Goal: Navigation & Orientation: Find specific page/section

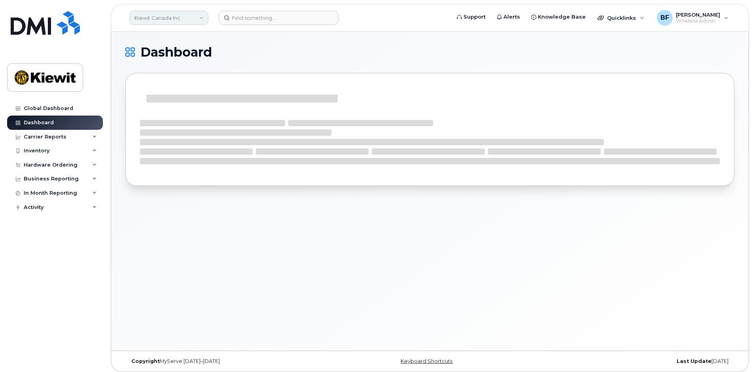
click at [195, 20] on link "Kiewit Canada Inc" at bounding box center [168, 18] width 79 height 14
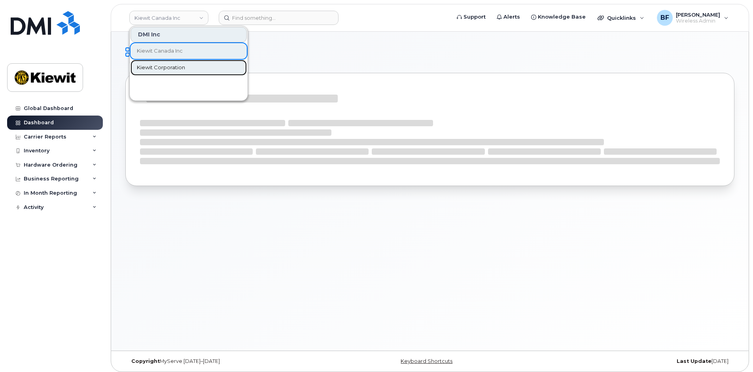
click at [172, 68] on span "Kiewit Corporation" at bounding box center [161, 68] width 48 height 8
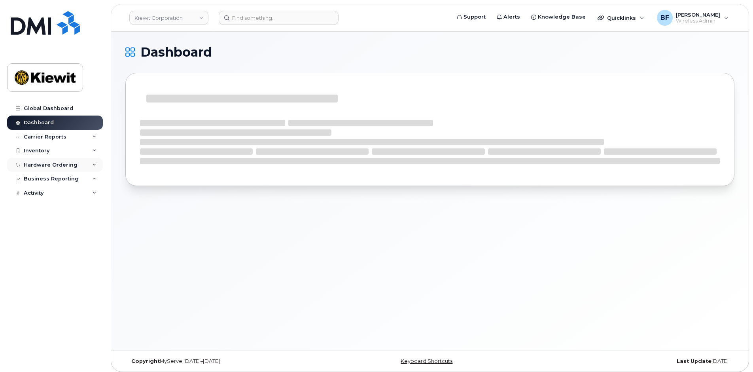
click at [77, 164] on div "Hardware Ordering" at bounding box center [55, 165] width 96 height 14
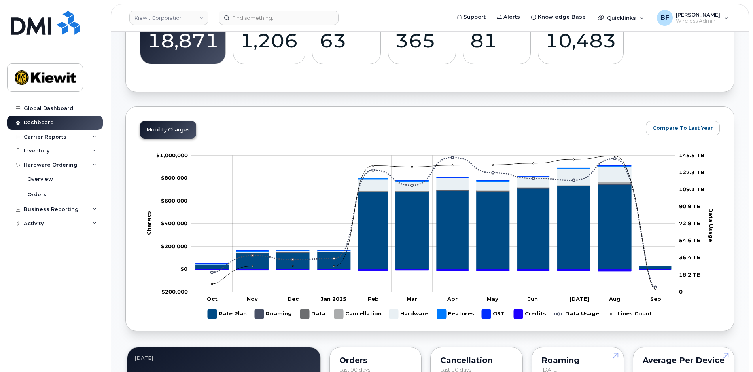
scroll to position [337, 0]
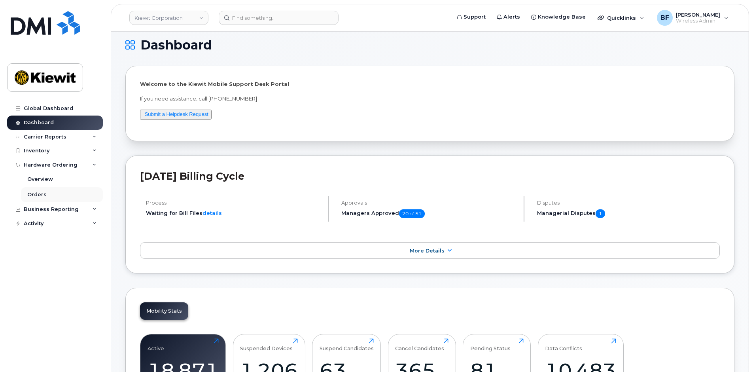
scroll to position [0, 0]
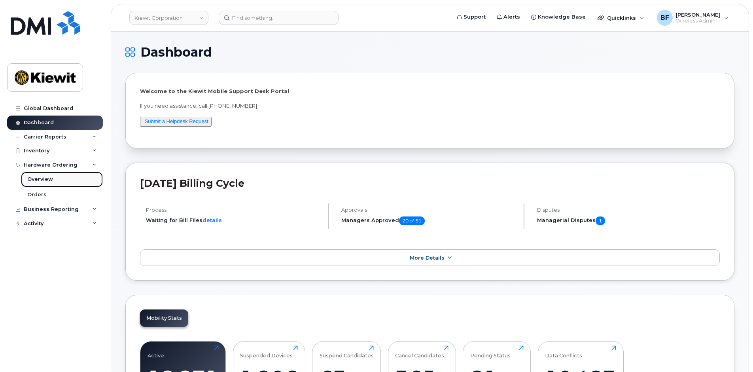
drag, startPoint x: 45, startPoint y: 177, endPoint x: 53, endPoint y: 177, distance: 8.3
click at [45, 177] on div "Overview" at bounding box center [40, 179] width 26 height 7
click at [34, 183] on link "Overview" at bounding box center [62, 179] width 82 height 15
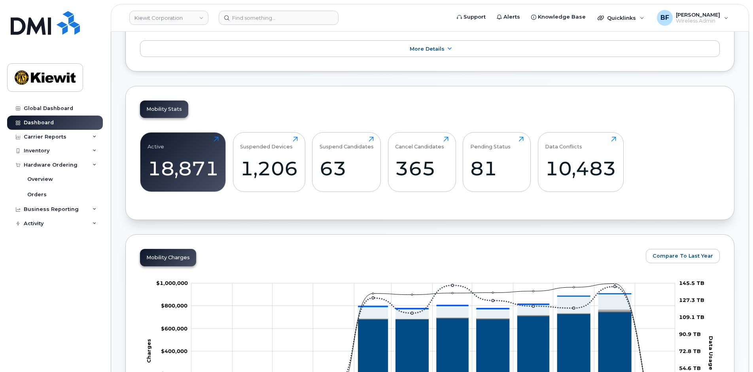
scroll to position [79, 0]
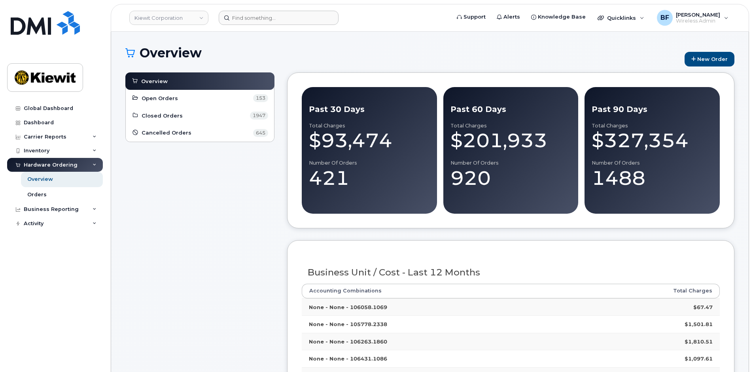
click at [402, 21] on form at bounding box center [332, 18] width 226 height 14
click at [370, 52] on h1 "Overview" at bounding box center [402, 53] width 555 height 14
drag, startPoint x: 34, startPoint y: 74, endPoint x: 200, endPoint y: 91, distance: 166.9
click at [34, 74] on img at bounding box center [45, 77] width 61 height 23
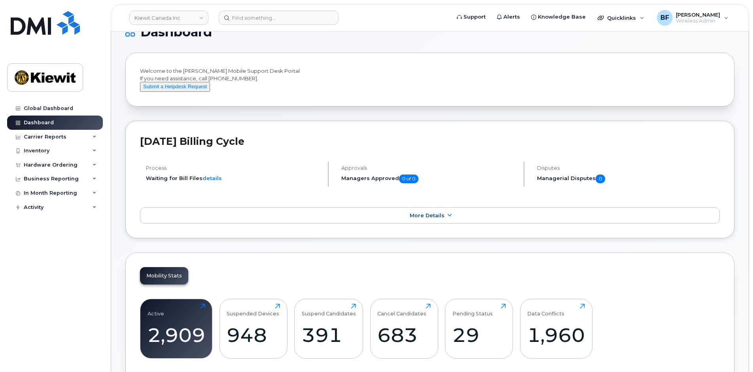
scroll to position [40, 0]
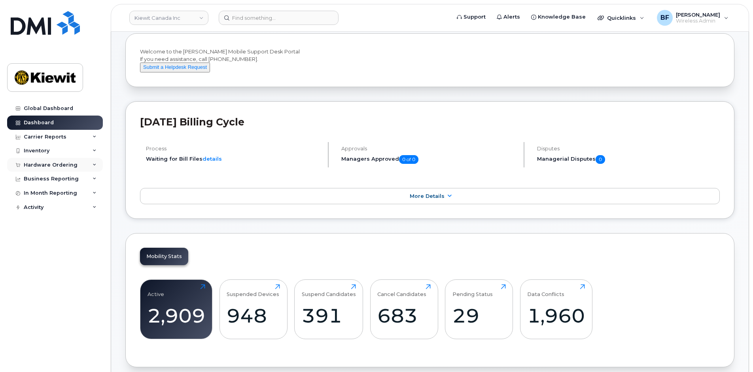
click at [97, 163] on div "Hardware Ordering" at bounding box center [55, 165] width 96 height 14
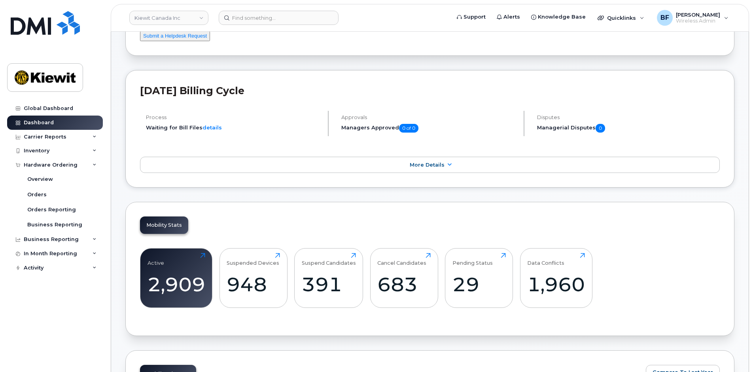
scroll to position [0, 0]
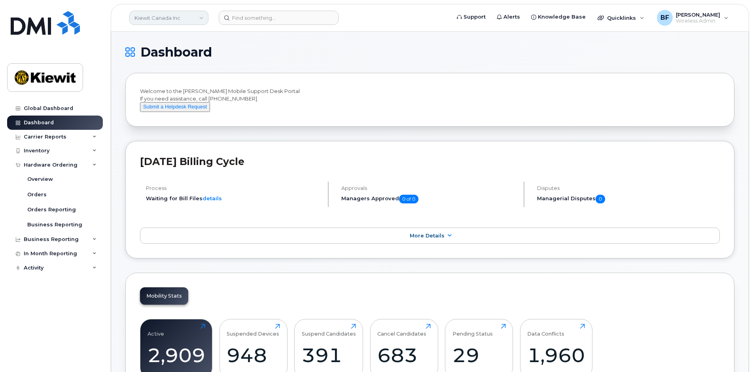
click at [191, 15] on link "Kiewit Canada Inc" at bounding box center [168, 18] width 79 height 14
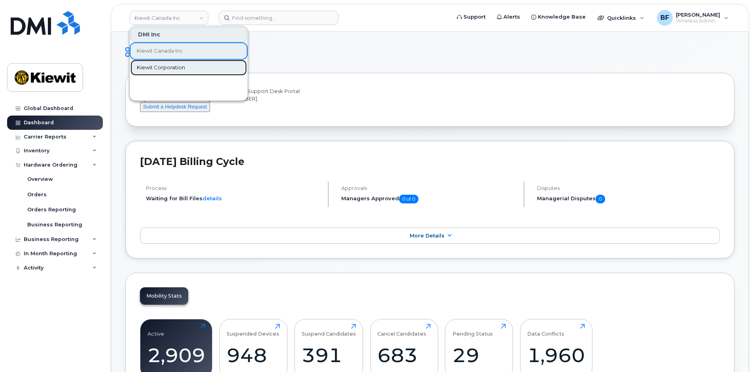
click at [173, 66] on span "Kiewit Corporation" at bounding box center [161, 68] width 48 height 8
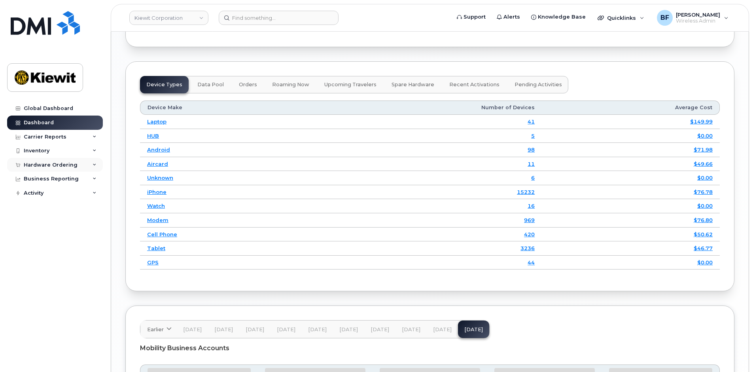
scroll to position [1028, 0]
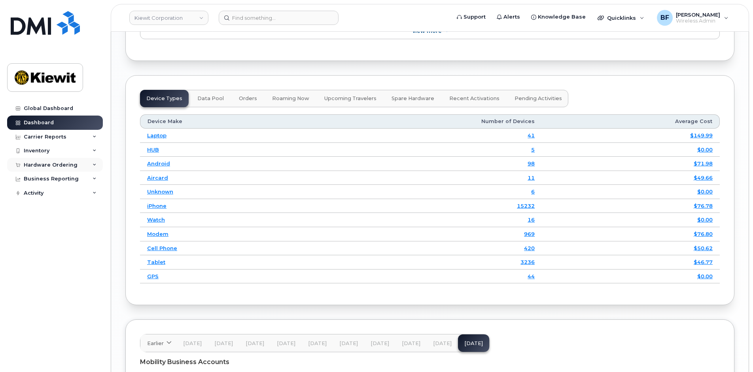
click at [52, 167] on div "Hardware Ordering" at bounding box center [51, 165] width 54 height 6
click at [40, 177] on div "Overview" at bounding box center [40, 179] width 26 height 7
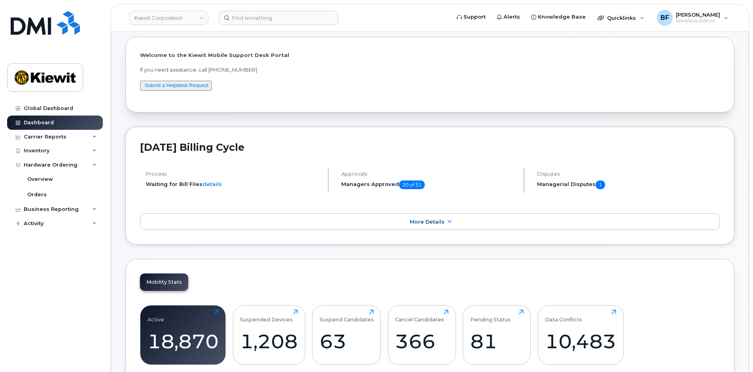
scroll to position [0, 0]
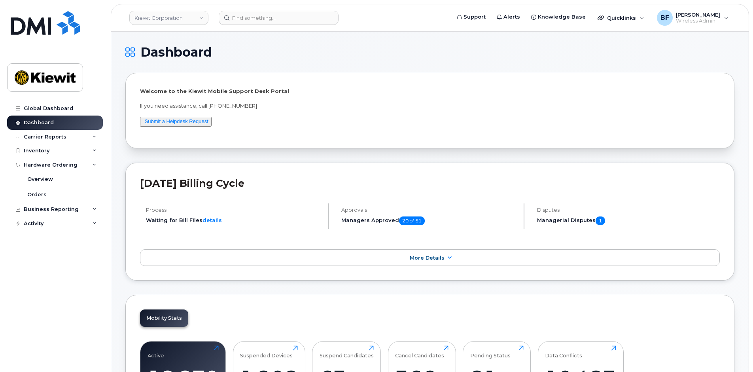
click at [442, 56] on h1 "Dashboard" at bounding box center [427, 52] width 605 height 13
